Goal: Information Seeking & Learning: Learn about a topic

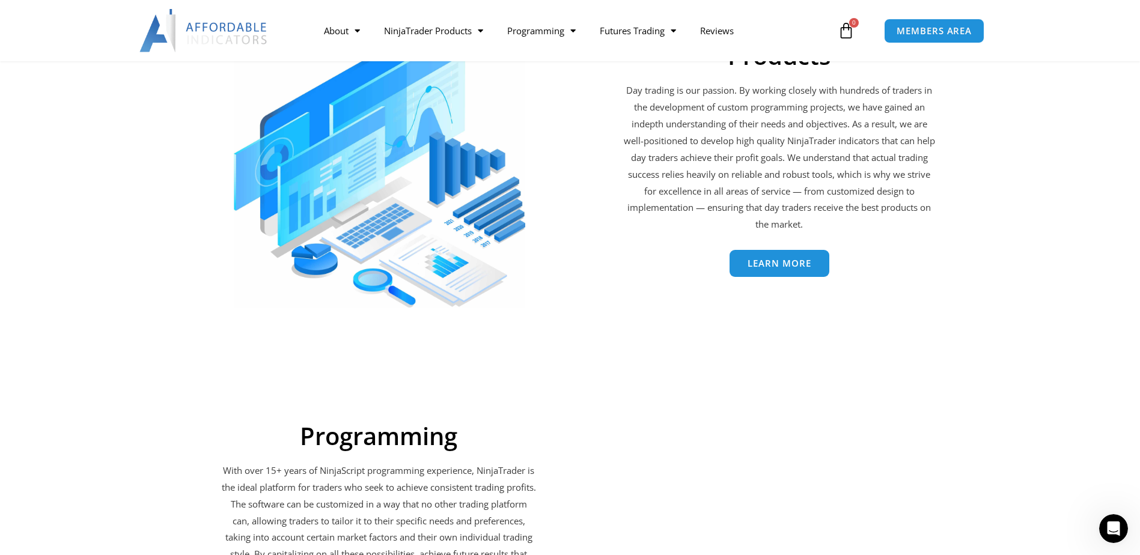
scroll to position [1643, 0]
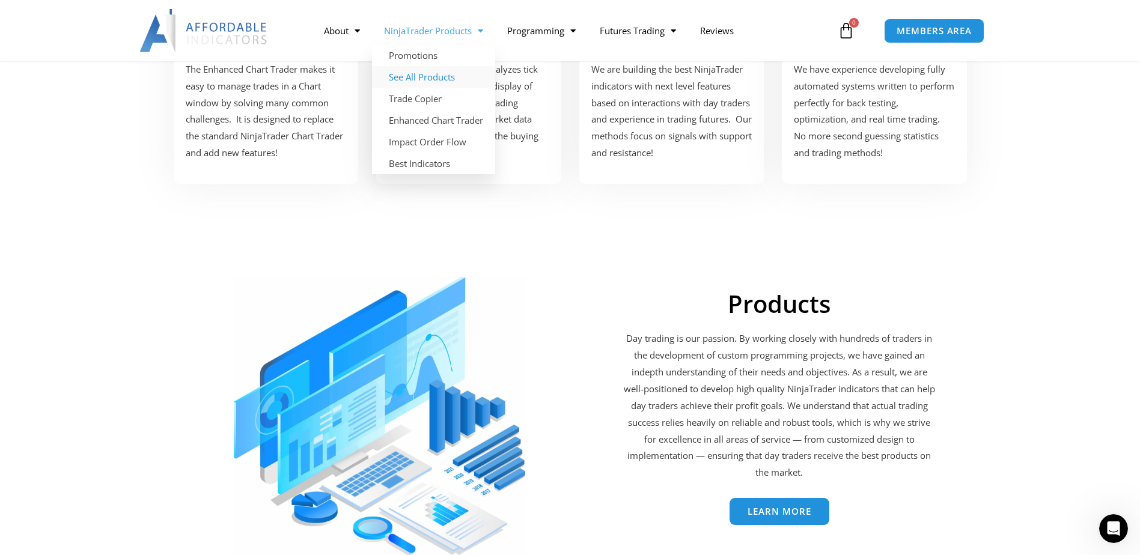
click at [462, 80] on link "See All Products" at bounding box center [433, 77] width 123 height 22
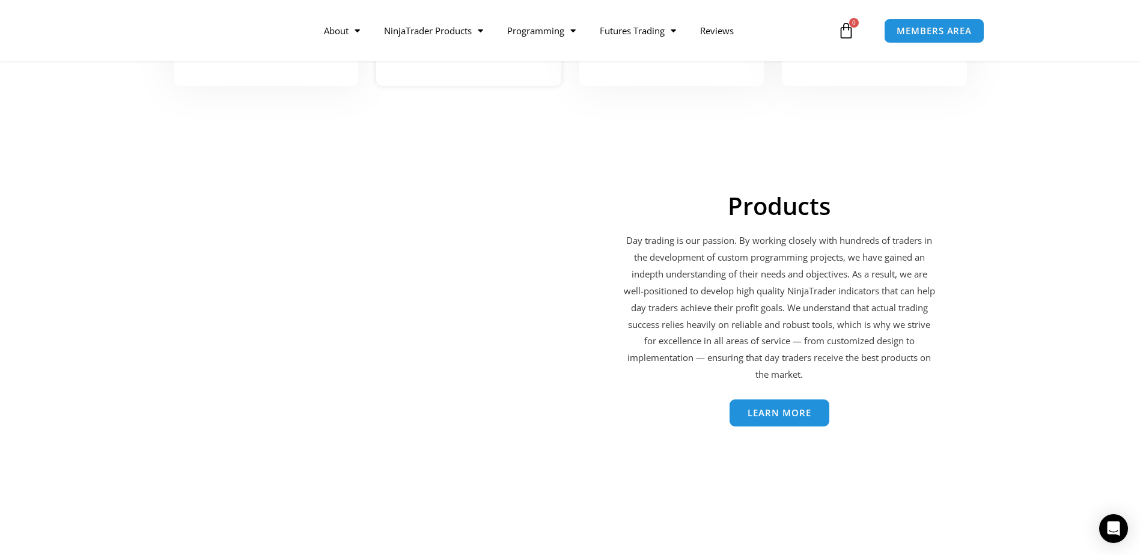
scroll to position [1643, 0]
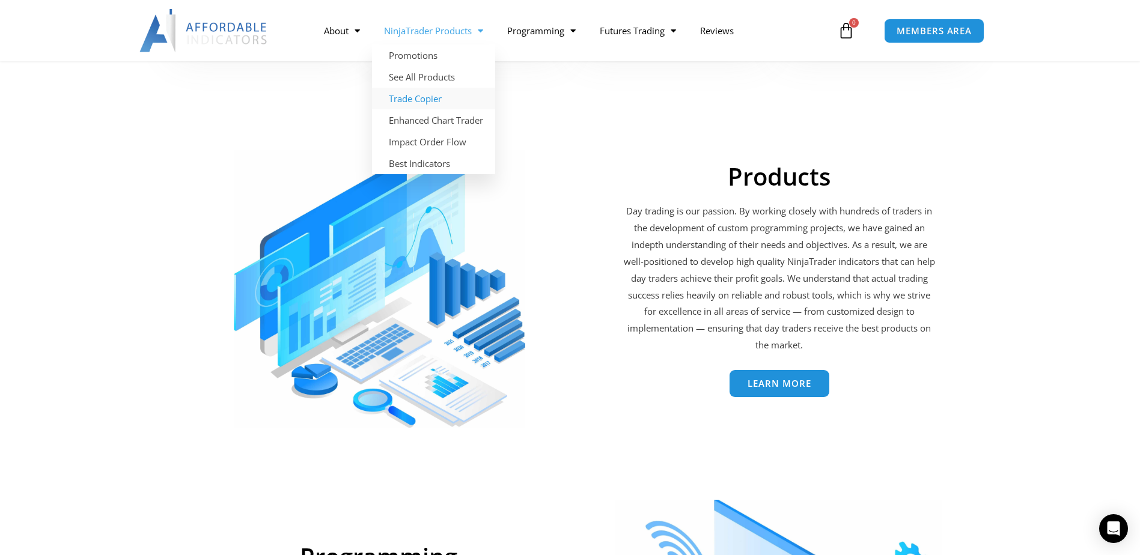
click at [422, 102] on link "Trade Copier" at bounding box center [433, 99] width 123 height 22
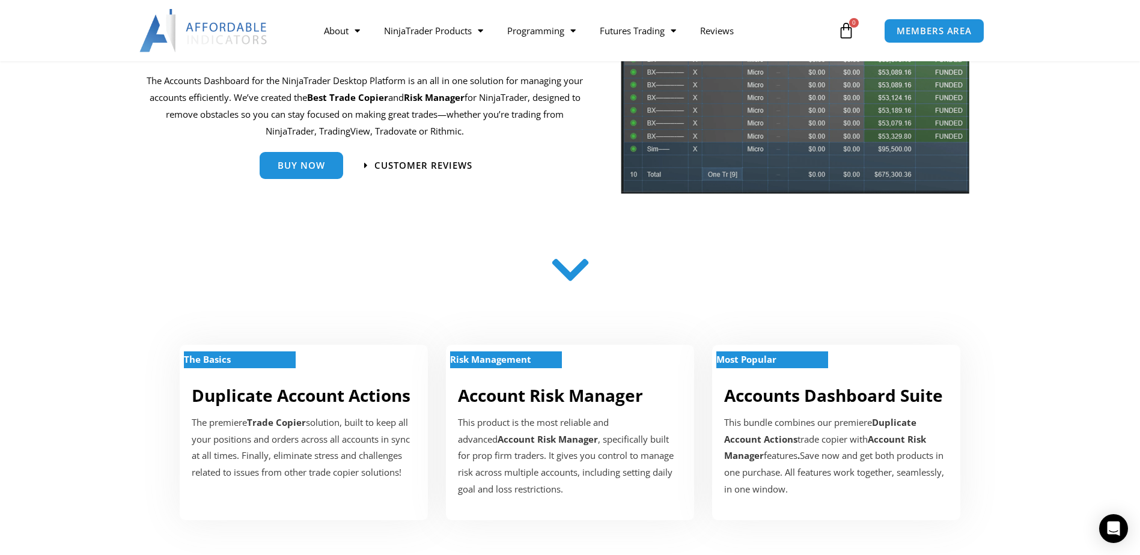
scroll to position [180, 0]
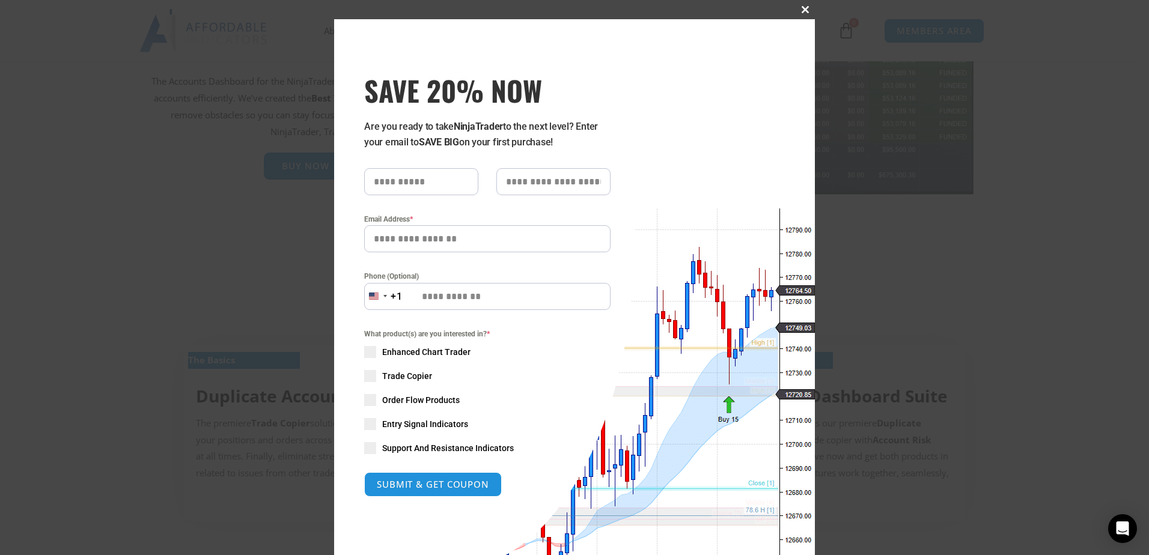
click at [802, 10] on span at bounding box center [805, 9] width 19 height 7
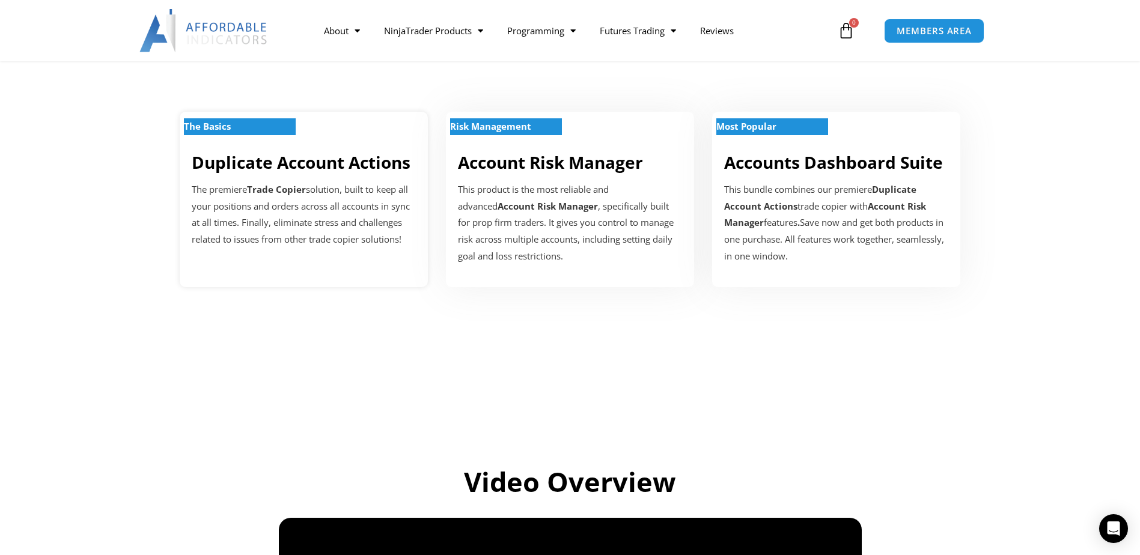
scroll to position [421, 0]
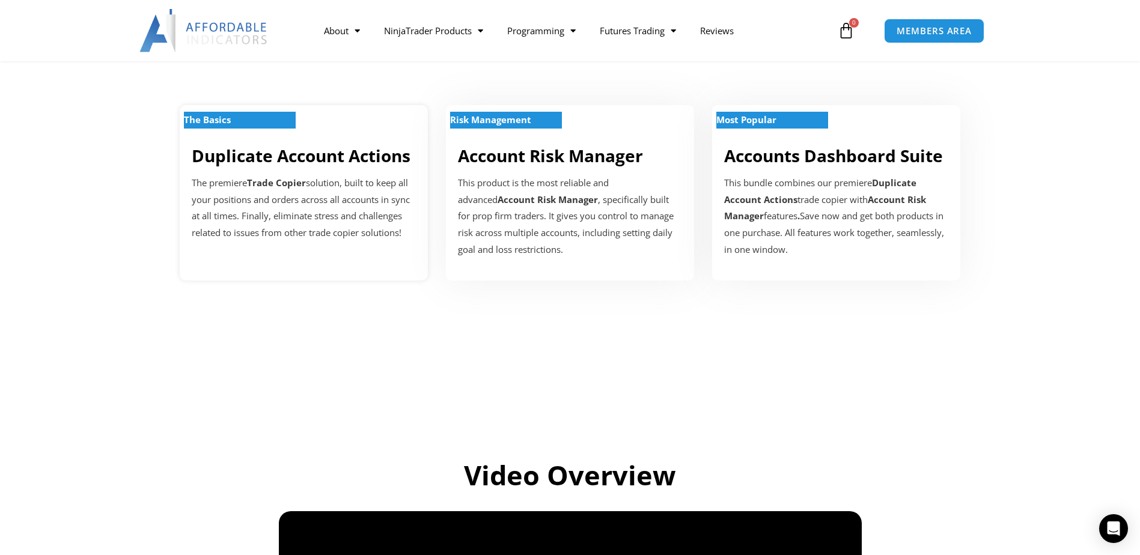
click at [313, 175] on p "The premiere Trade Copier solution, built to keep all your positions and orders…" at bounding box center [304, 208] width 224 height 67
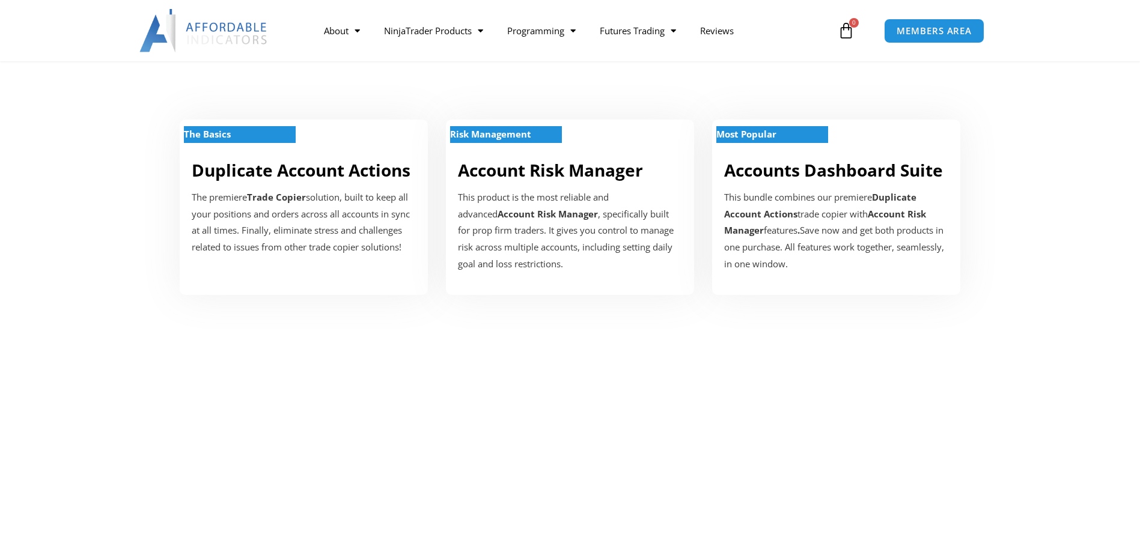
scroll to position [421, 0]
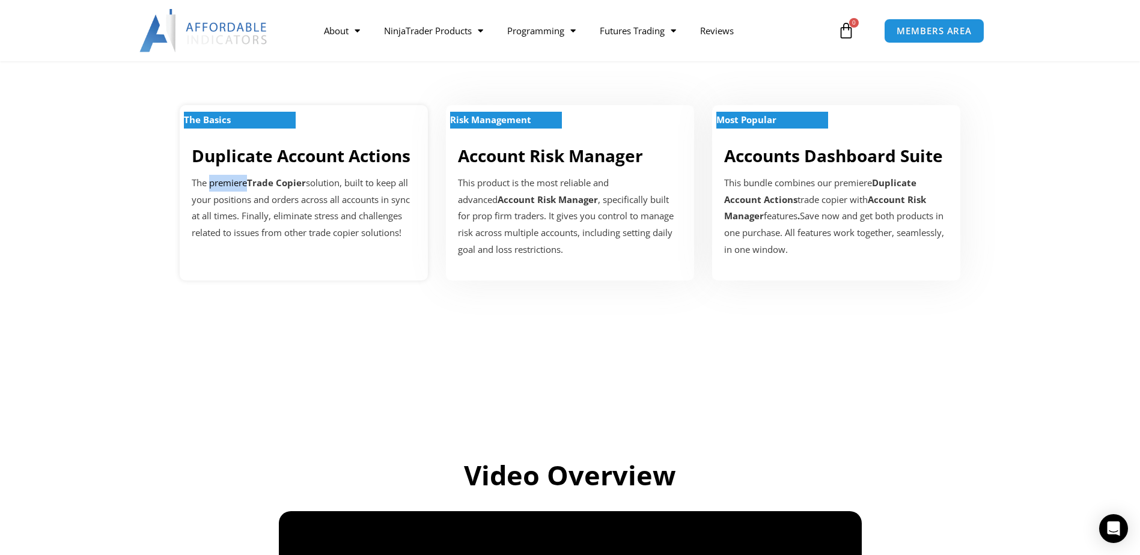
drag, startPoint x: 247, startPoint y: 182, endPoint x: 210, endPoint y: 186, distance: 37.5
click at [210, 186] on p "The premiere Trade Copier solution, built to keep all your positions and orders…" at bounding box center [304, 208] width 224 height 67
